Goal: Information Seeking & Learning: Learn about a topic

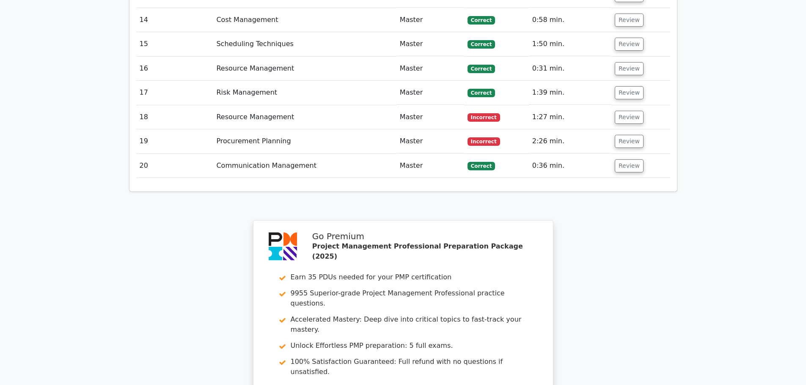
scroll to position [1812, 0]
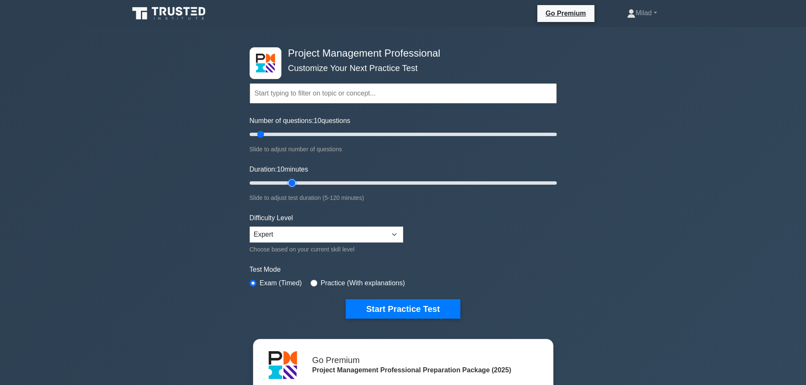
click at [294, 181] on input "Duration: 10 minutes" at bounding box center [403, 183] width 307 height 10
type input "25"
click at [305, 182] on input "Duration: 20 minutes" at bounding box center [403, 183] width 307 height 10
click at [286, 134] on input "Number of questions: 10 questions" at bounding box center [403, 134] width 307 height 10
click at [275, 134] on input "Number of questions: 20 questions" at bounding box center [403, 134] width 307 height 10
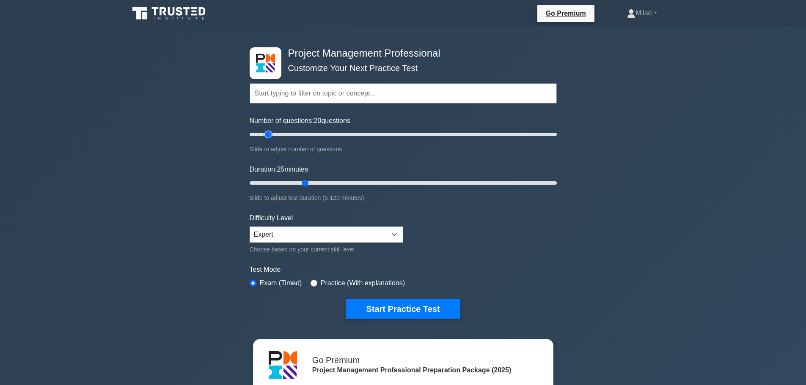
type input "15"
click at [270, 134] on input "Number of questions: 20 questions" at bounding box center [403, 134] width 307 height 10
type input "35"
click at [333, 182] on input "Duration: 25 minutes" at bounding box center [403, 183] width 307 height 10
click at [399, 311] on button "Start Practice Test" at bounding box center [403, 309] width 114 height 19
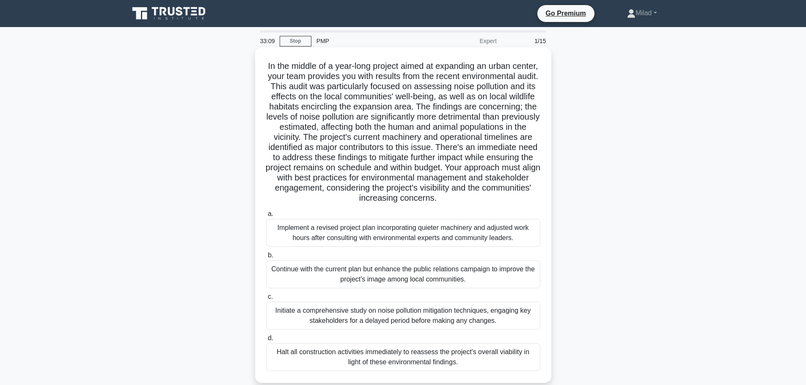
click at [443, 238] on div "Implement a revised project plan incorporating quieter machinery and adjusted w…" at bounding box center [403, 233] width 274 height 28
click at [266, 217] on input "a. Implement a revised project plan incorporating quieter machinery and adjuste…" at bounding box center [266, 215] width 0 height 6
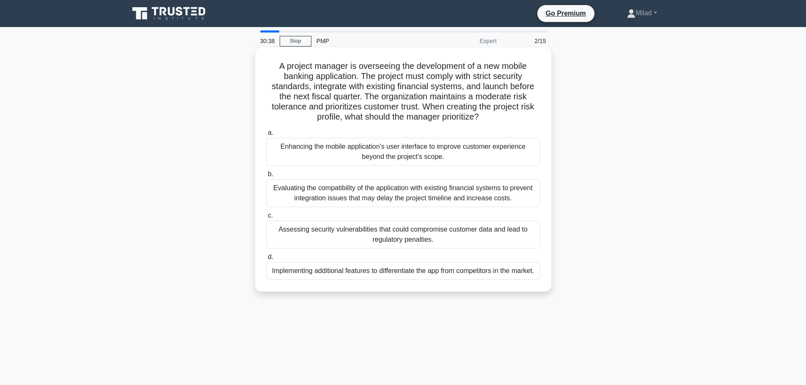
click at [340, 236] on div "Assessing security vulnerabilities that could compromise customer data and lead…" at bounding box center [403, 235] width 274 height 28
click at [266, 219] on input "c. Assessing security vulnerabilities that could compromise customer data and l…" at bounding box center [266, 216] width 0 height 6
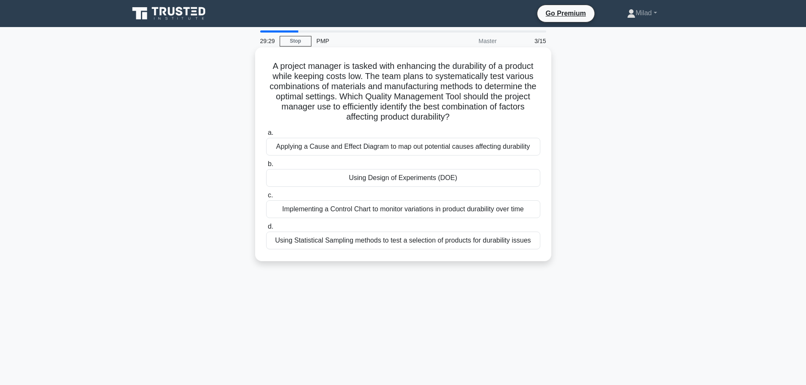
click at [438, 181] on div "Using Design of Experiments (DOE)" at bounding box center [403, 178] width 274 height 18
click at [266, 167] on input "b. Using Design of Experiments (DOE)" at bounding box center [266, 165] width 0 height 6
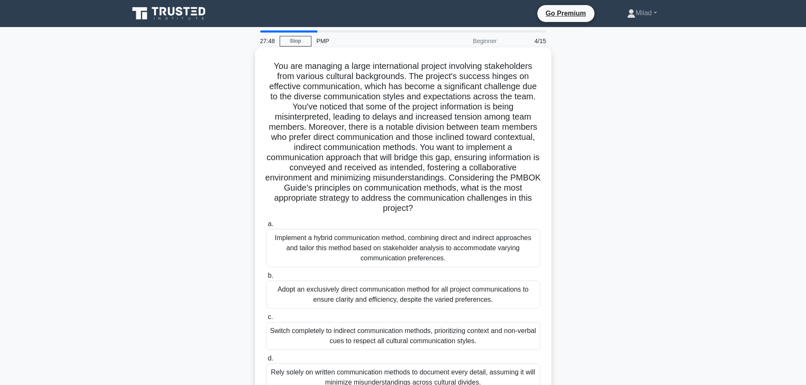
click at [360, 242] on div "Implement a hybrid communication method, combining direct and indirect approach…" at bounding box center [403, 248] width 274 height 38
click at [266, 227] on input "a. Implement a hybrid communication method, combining direct and indirect appro…" at bounding box center [266, 225] width 0 height 6
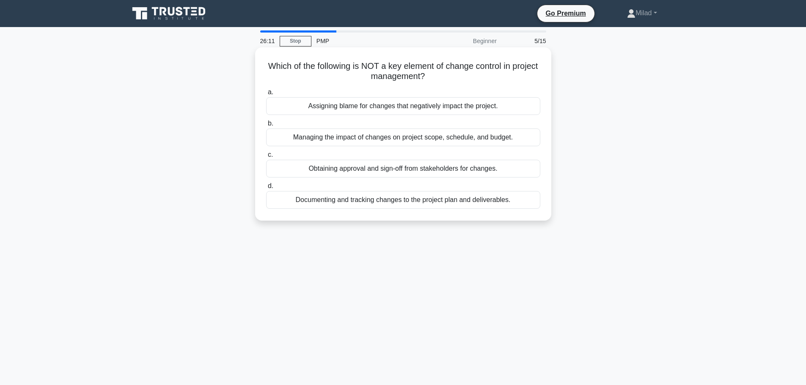
click at [444, 107] on div "Assigning blame for changes that negatively impact the project." at bounding box center [403, 106] width 274 height 18
click at [266, 95] on input "a. Assigning blame for changes that negatively impact the project." at bounding box center [266, 93] width 0 height 6
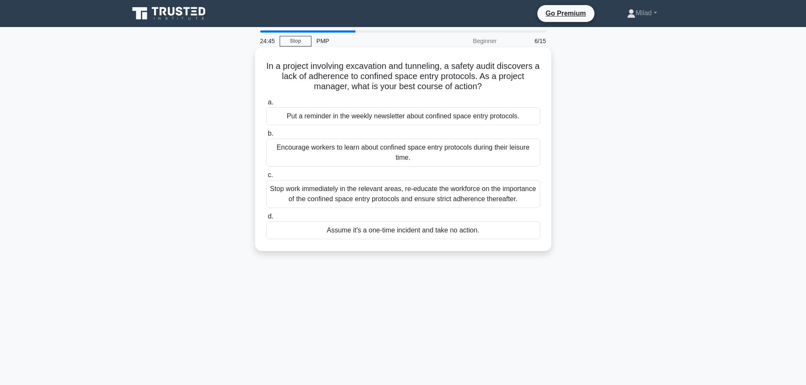
click at [298, 201] on div "Stop work immediately in the relevant areas, re-educate the workforce on the im…" at bounding box center [403, 194] width 274 height 28
click at [266, 178] on input "c. Stop work immediately in the relevant areas, re-educate the workforce on the…" at bounding box center [266, 176] width 0 height 6
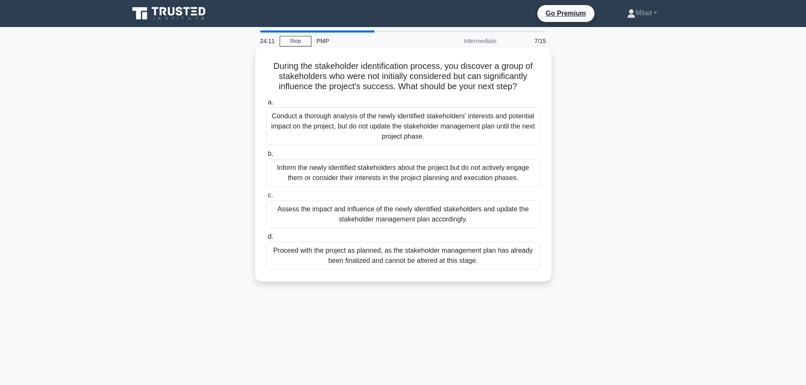
click at [311, 214] on div "Assess the impact and influence of the newly identified stakeholders and update…" at bounding box center [403, 215] width 274 height 28
click at [266, 198] on input "c. Assess the impact and influence of the newly identified stakeholders and upd…" at bounding box center [266, 196] width 0 height 6
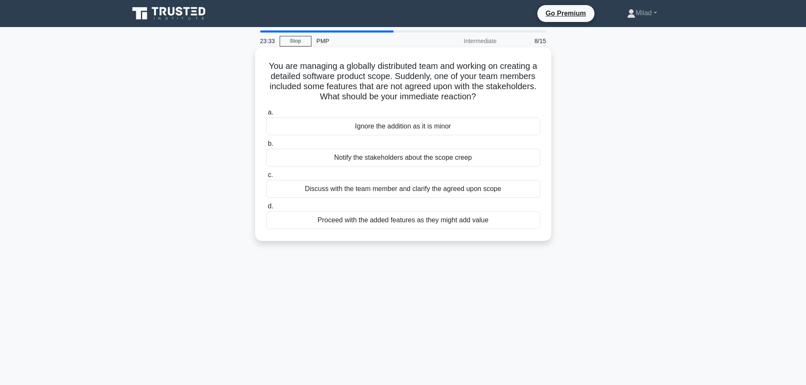
click at [359, 187] on div "Discuss with the team member and clarify the agreed upon scope" at bounding box center [403, 189] width 274 height 18
click at [266, 178] on input "c. Discuss with the team member and clarify the agreed upon scope" at bounding box center [266, 176] width 0 height 6
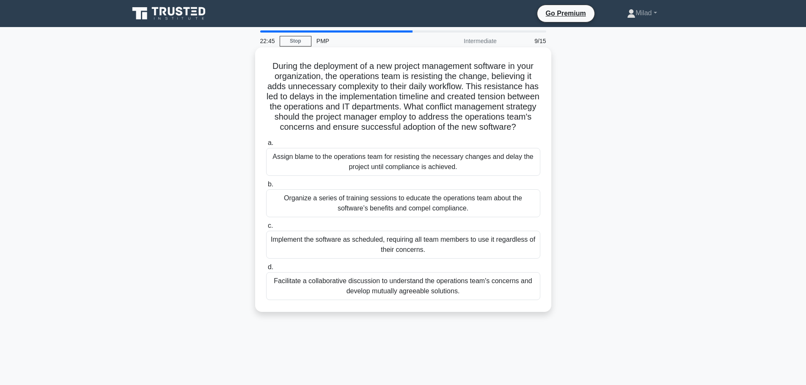
click at [455, 300] on div "Facilitate a collaborative discussion to understand the operations team's conce…" at bounding box center [403, 286] width 274 height 28
click at [266, 270] on input "d. Facilitate a collaborative discussion to understand the operations team's co…" at bounding box center [266, 268] width 0 height 6
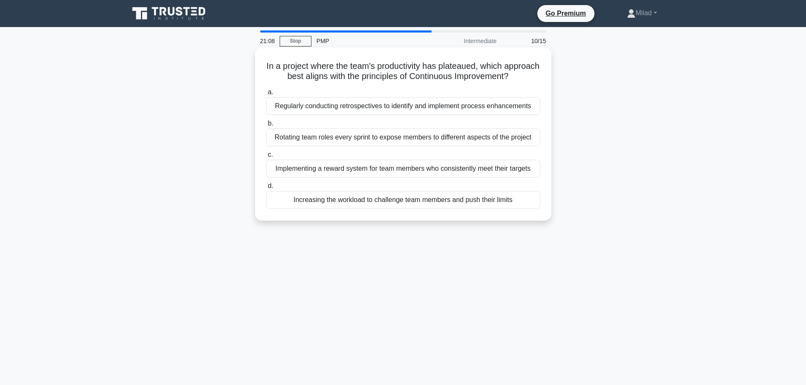
drag, startPoint x: 277, startPoint y: 63, endPoint x: 523, endPoint y: 225, distance: 294.1
click at [523, 217] on div "In a project where the team's productivity has plateaued, which approach best a…" at bounding box center [403, 134] width 289 height 167
copy div "In a project where the team's productivity has plateaued, which approach best a…"
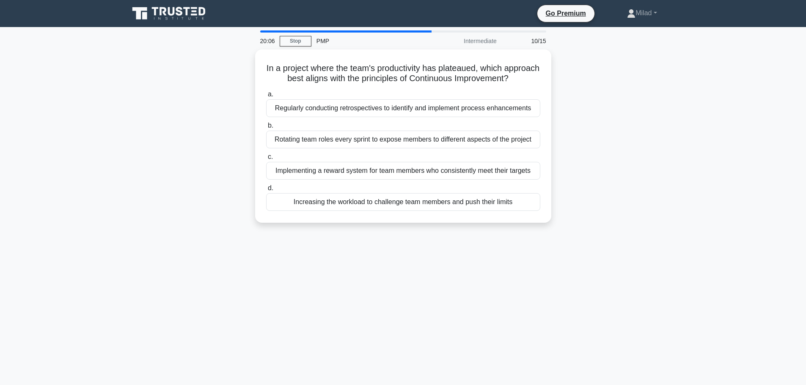
click at [602, 232] on div "In a project where the team's productivity has plateaued, which approach best a…" at bounding box center [403, 142] width 559 height 184
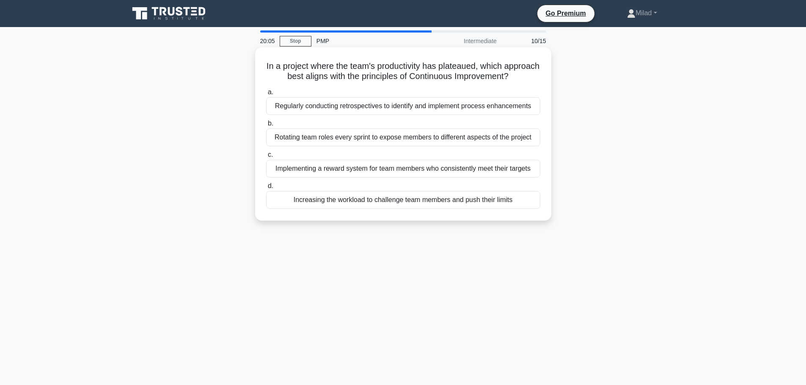
click at [351, 115] on div "Regularly conducting retrospectives to identify and implement process enhanceme…" at bounding box center [403, 106] width 274 height 18
click at [266, 95] on input "a. Regularly conducting retrospectives to identify and implement process enhanc…" at bounding box center [266, 93] width 0 height 6
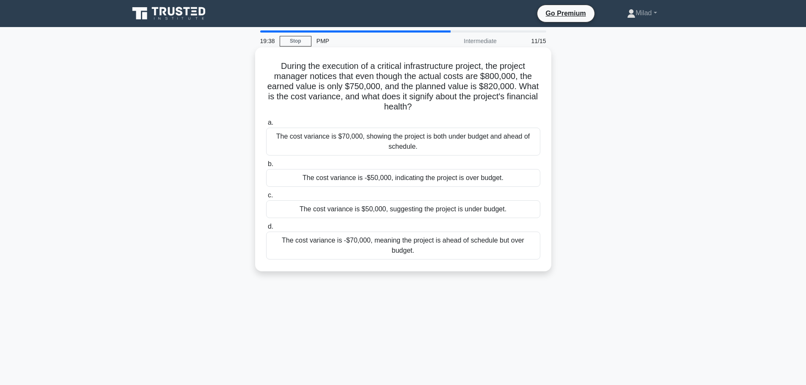
click at [337, 179] on div "The cost variance is -$50,000, indicating the project is over budget." at bounding box center [403, 178] width 274 height 18
click at [266, 167] on input "b. The cost variance is -$50,000, indicating the project is over budget." at bounding box center [266, 165] width 0 height 6
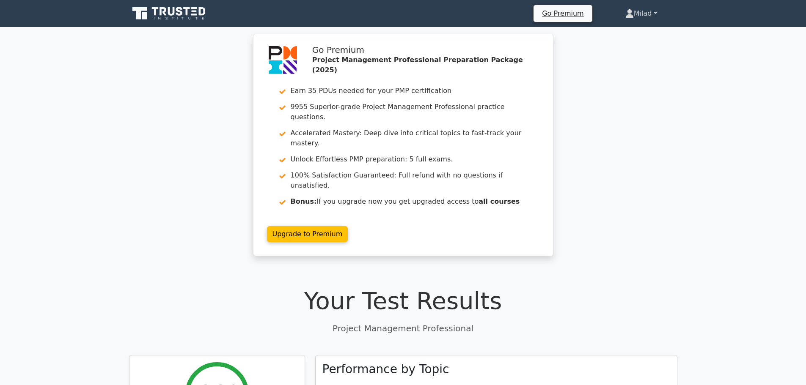
click at [655, 16] on link "Milad" at bounding box center [641, 13] width 72 height 17
click at [617, 30] on link "Profile" at bounding box center [638, 34] width 67 height 14
